Goal: Information Seeking & Learning: Learn about a topic

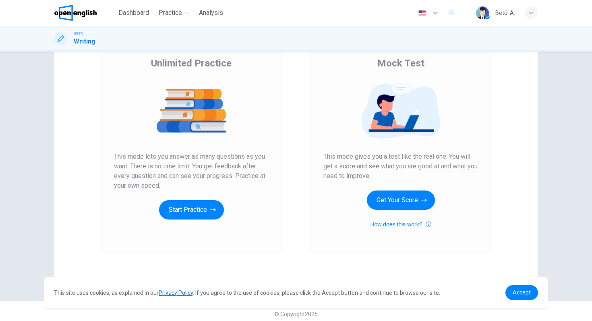
scroll to position [27, 0]
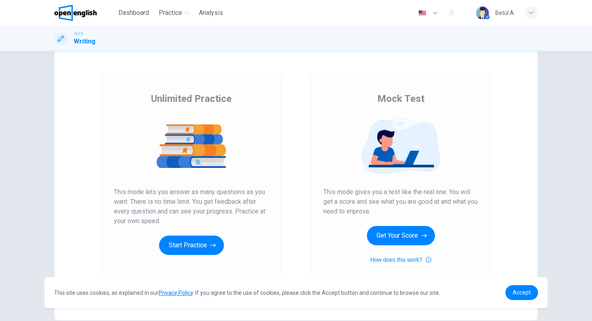
drag, startPoint x: 180, startPoint y: 214, endPoint x: 166, endPoint y: 209, distance: 14.3
click at [166, 210] on span "This mode lets you answer as many questions as you want. There is no time limit…" at bounding box center [191, 206] width 155 height 39
drag, startPoint x: 160, startPoint y: 216, endPoint x: 141, endPoint y: 195, distance: 28.2
click at [141, 197] on span "This mode lets you answer as many questions as you want. There is no time limit…" at bounding box center [191, 206] width 155 height 39
drag, startPoint x: 396, startPoint y: 210, endPoint x: 349, endPoint y: 195, distance: 48.8
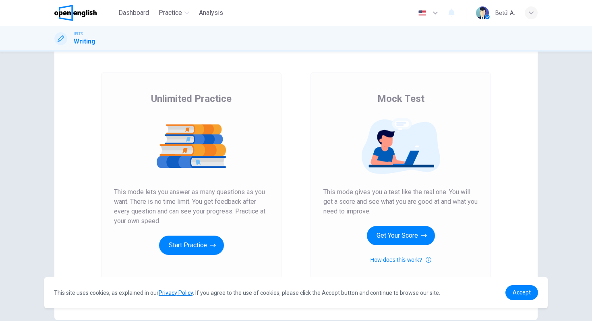
click at [349, 195] on span "This mode gives you a test like the real one. You will get a score and see what…" at bounding box center [401, 201] width 155 height 29
click at [388, 235] on button "Get Your Score" at bounding box center [401, 235] width 68 height 19
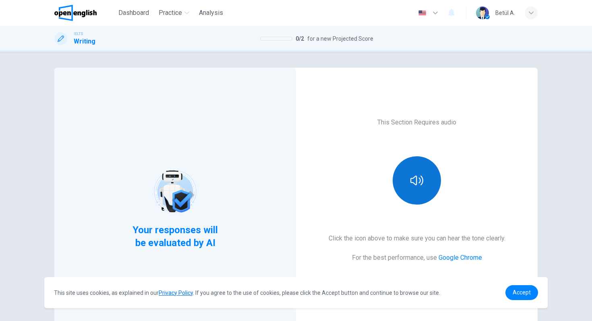
click at [416, 164] on button "button" at bounding box center [417, 180] width 48 height 48
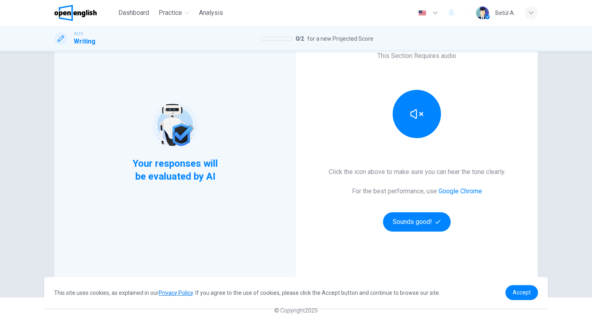
scroll to position [69, 0]
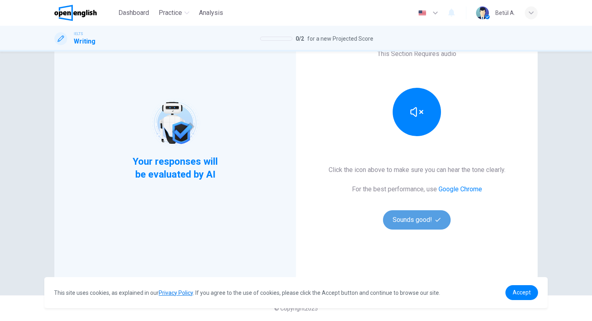
click at [440, 221] on span "button" at bounding box center [439, 219] width 7 height 5
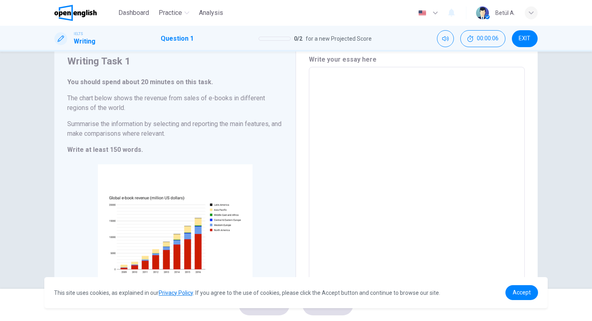
scroll to position [90, 0]
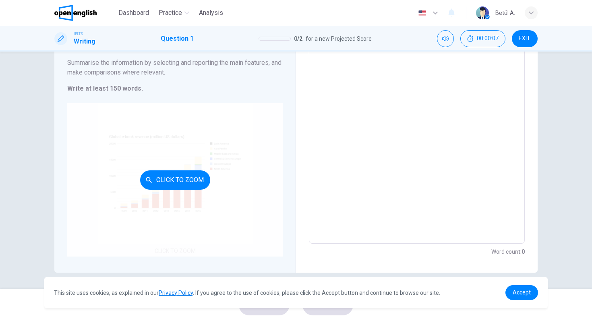
click at [197, 184] on button "Click to Zoom" at bounding box center [175, 179] width 70 height 19
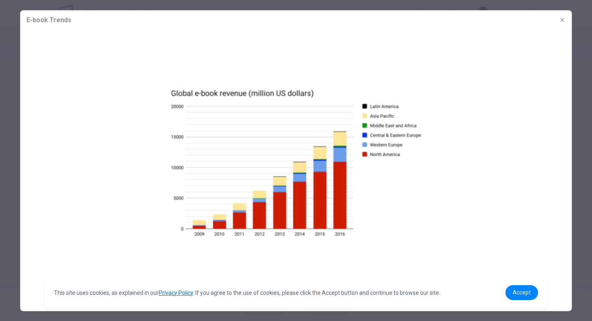
click at [523, 281] on div "This site uses cookies, as explained in our Privacy Policy . If you agree to th…" at bounding box center [296, 292] width 504 height 31
click at [519, 284] on div "This site uses cookies, as explained in our Privacy Policy . If you agree to th…" at bounding box center [296, 292] width 504 height 31
click at [521, 289] on link "Accept" at bounding box center [522, 292] width 33 height 15
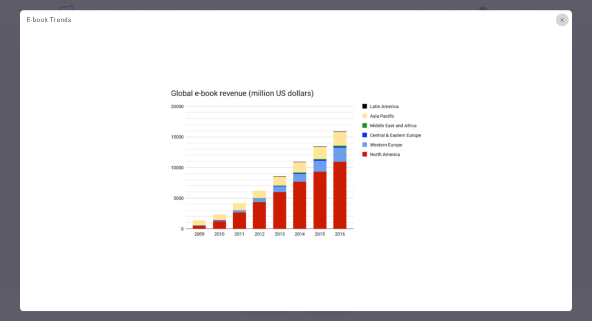
click at [567, 16] on button "button" at bounding box center [562, 19] width 13 height 13
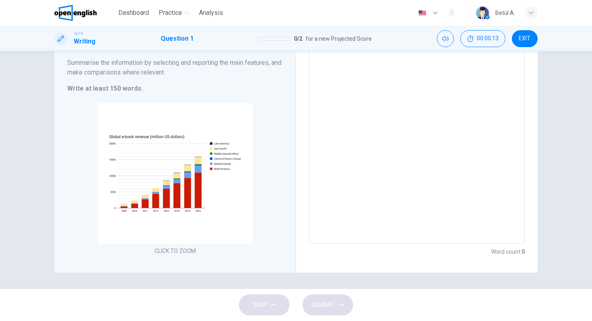
click at [447, 145] on textarea at bounding box center [417, 124] width 205 height 225
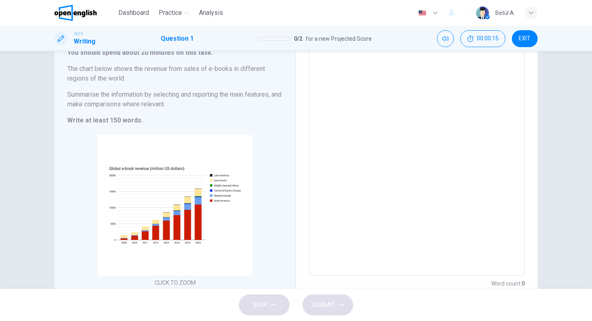
scroll to position [51, 0]
